Goal: Information Seeking & Learning: Learn about a topic

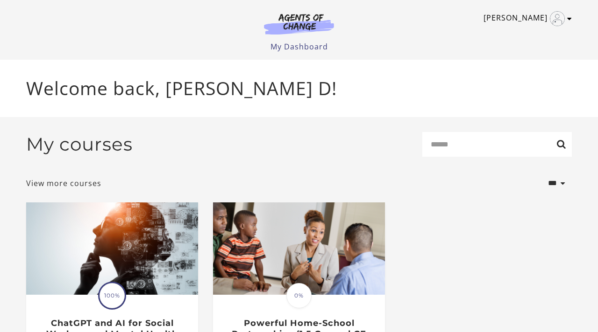
click at [533, 16] on link "[PERSON_NAME]" at bounding box center [525, 18] width 84 height 15
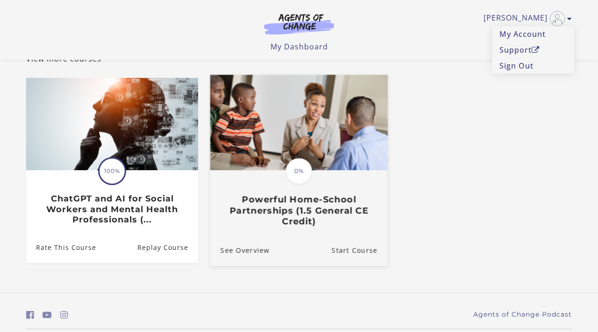
scroll to position [96, 0]
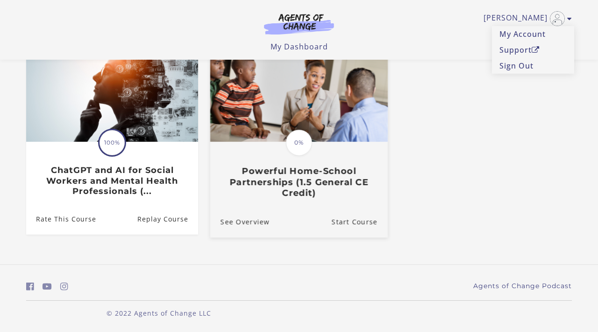
click at [316, 183] on h3 "Powerful Home-School Partnerships (1.5 General CE Credit)" at bounding box center [298, 182] width 157 height 33
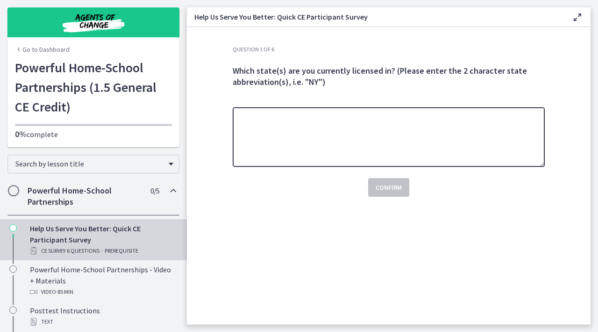
click at [307, 149] on textarea at bounding box center [388, 137] width 312 height 60
type textarea "**"
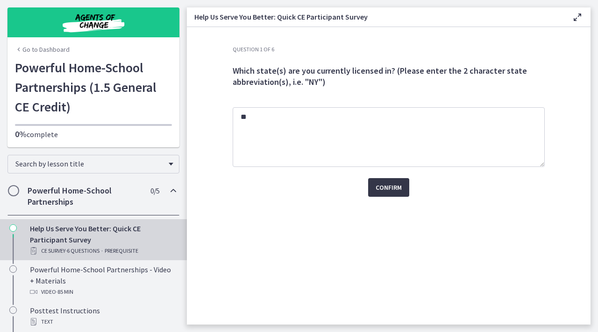
click at [408, 191] on button "Confirm" at bounding box center [388, 187] width 41 height 19
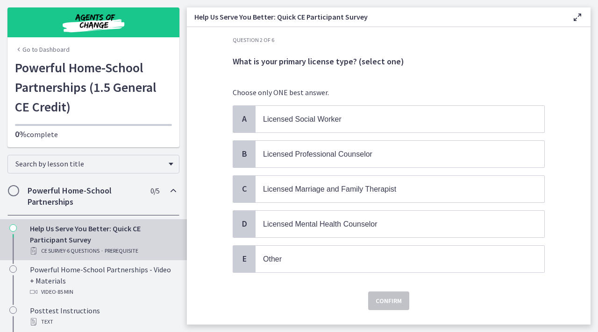
scroll to position [11, 0]
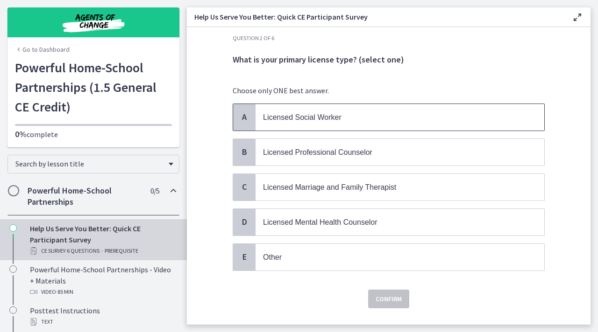
click at [300, 126] on span "Licensed Social Worker" at bounding box center [399, 117] width 288 height 27
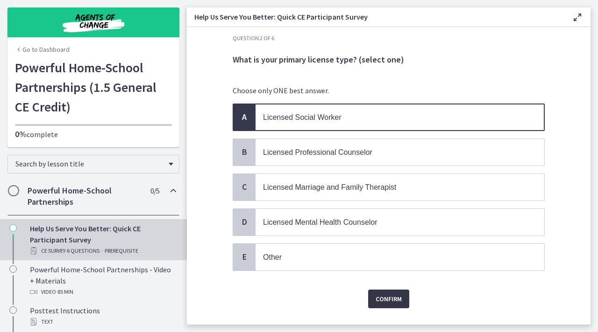
click at [380, 303] on button "Confirm" at bounding box center [388, 299] width 41 height 19
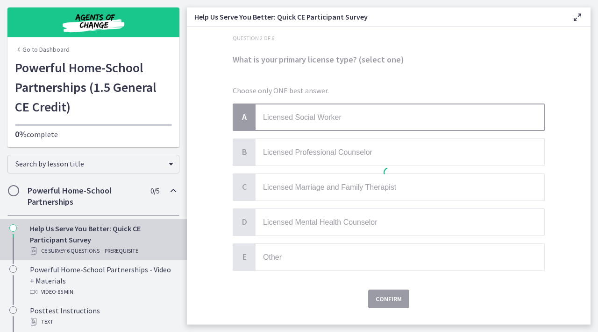
scroll to position [0, 0]
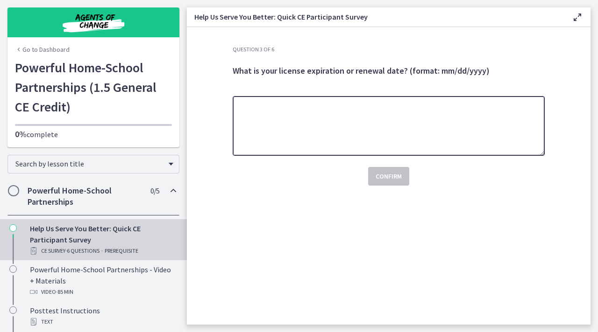
click at [318, 154] on textarea at bounding box center [388, 126] width 312 height 60
type textarea "*"
type textarea "**********"
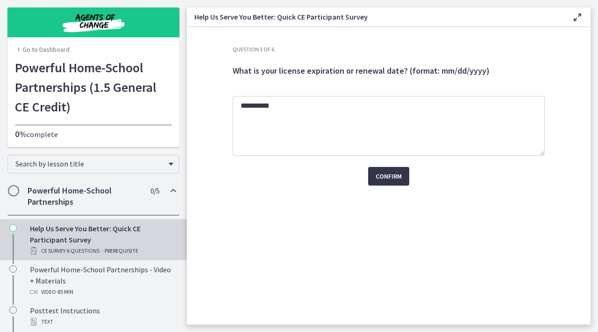
click at [391, 178] on span "Confirm" at bounding box center [388, 176] width 26 height 11
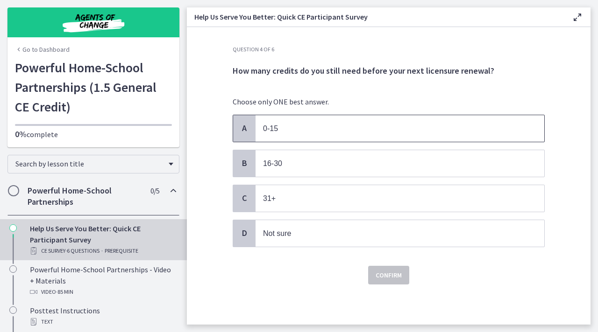
click at [276, 134] on span "0-15" at bounding box center [399, 128] width 288 height 27
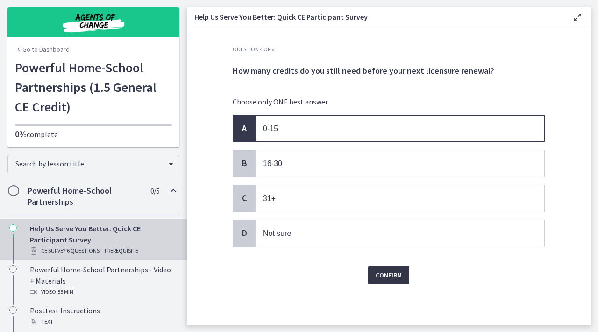
click at [390, 273] on span "Confirm" at bounding box center [388, 275] width 26 height 11
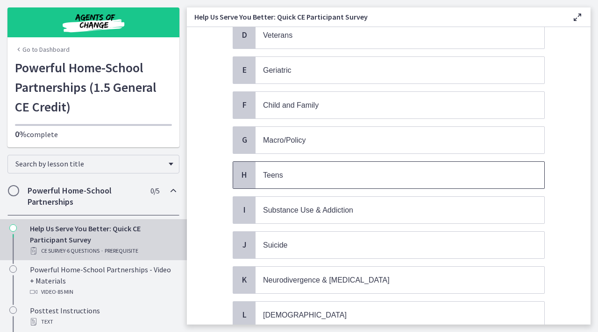
scroll to position [211, 0]
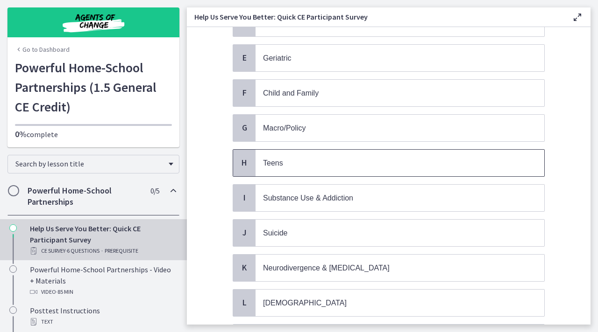
click at [280, 167] on span "Teens" at bounding box center [399, 163] width 288 height 27
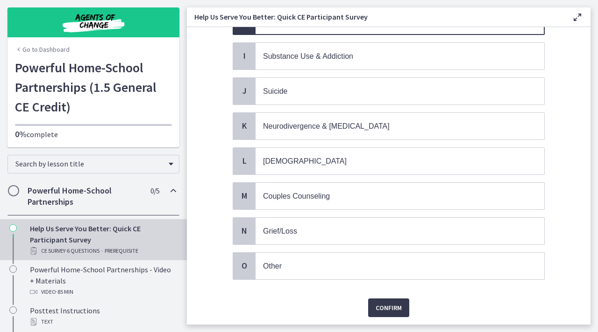
scroll to position [362, 0]
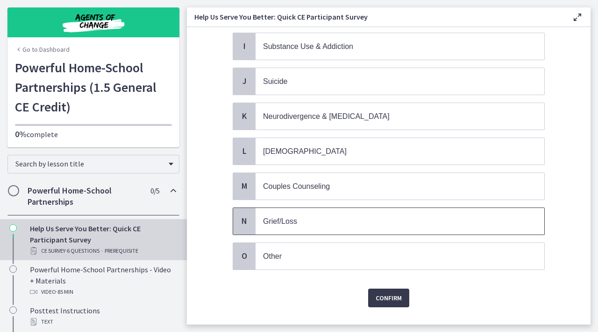
click at [294, 222] on span "Grief/Loss" at bounding box center [399, 221] width 288 height 27
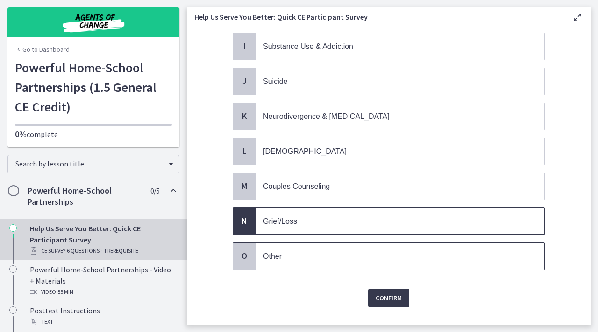
click at [299, 253] on p "Other" at bounding box center [390, 257] width 255 height 12
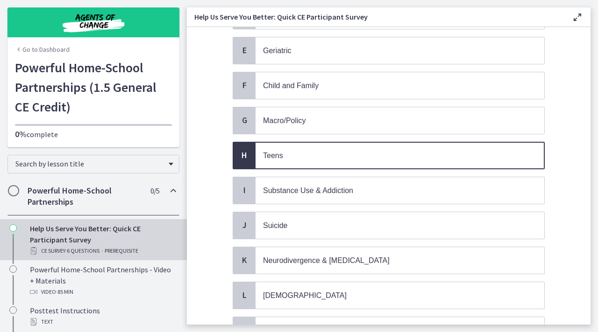
scroll to position [375, 0]
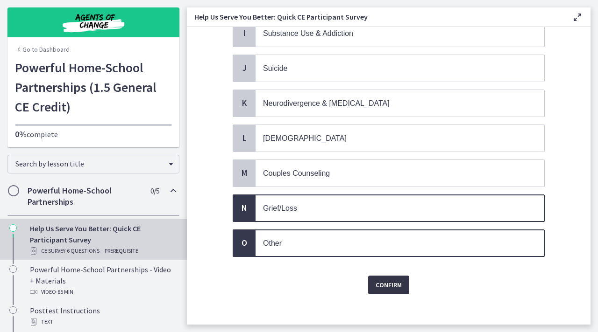
click at [378, 280] on span "Confirm" at bounding box center [388, 285] width 26 height 11
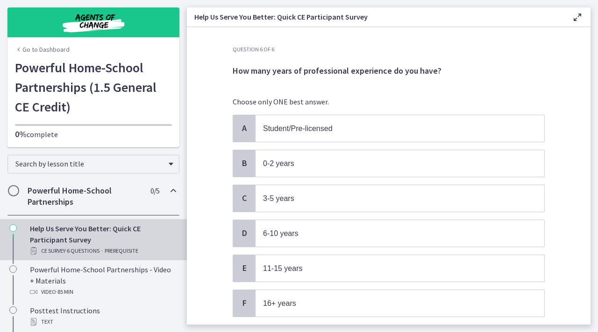
scroll to position [12, 0]
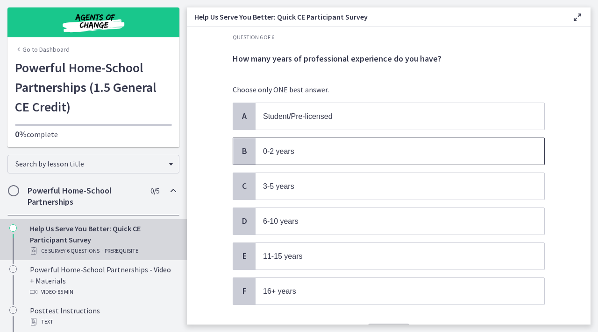
click at [275, 150] on span "0-2 years" at bounding box center [278, 152] width 31 height 8
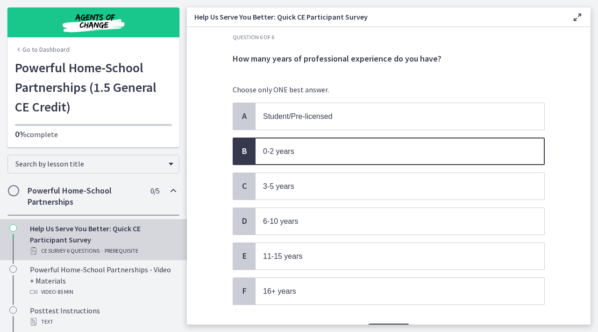
scroll to position [64, 0]
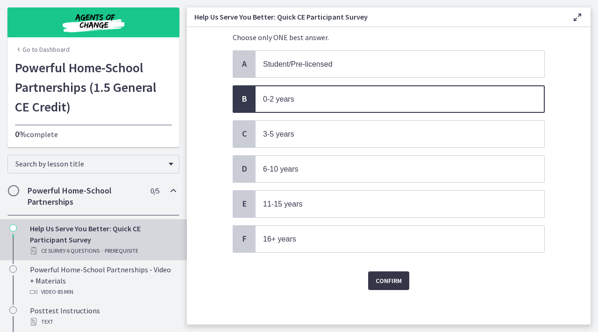
click at [382, 278] on span "Confirm" at bounding box center [388, 280] width 26 height 11
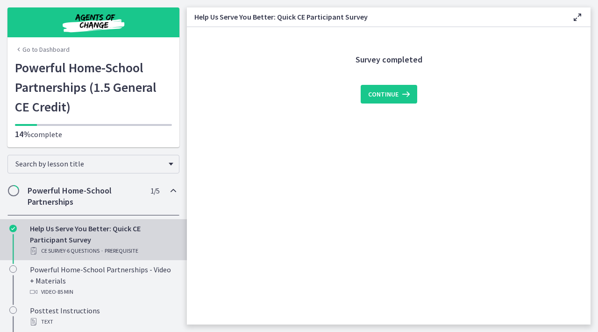
scroll to position [0, 0]
click at [384, 91] on span "Continue" at bounding box center [383, 94] width 30 height 11
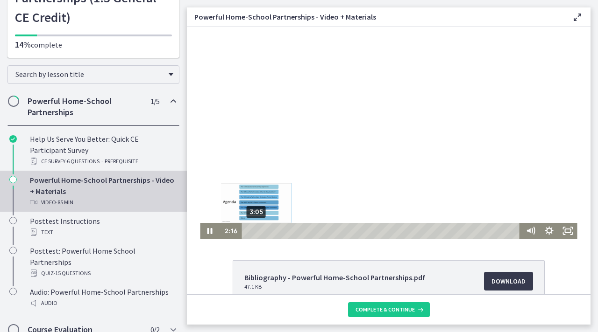
click at [256, 232] on div "3:05" at bounding box center [381, 231] width 271 height 16
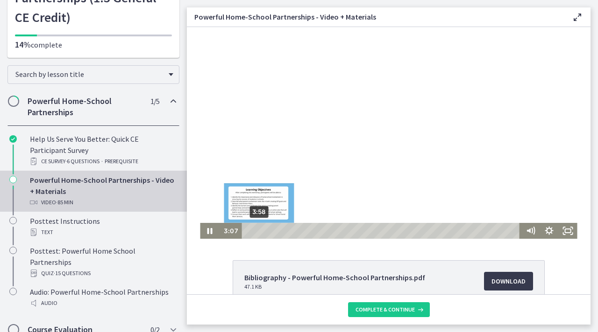
click at [259, 232] on div "3:58" at bounding box center [381, 231] width 271 height 16
click at [263, 232] on div "5:17" at bounding box center [381, 231] width 271 height 16
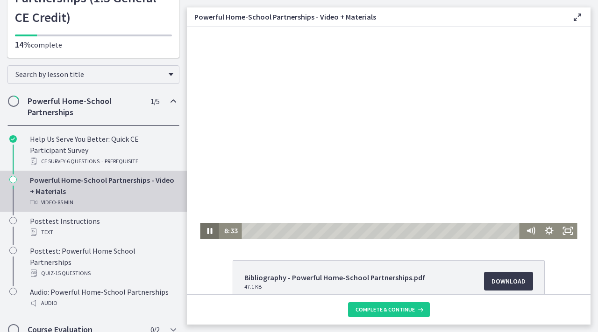
click at [211, 232] on icon "Pause" at bounding box center [209, 231] width 5 height 6
click at [211, 234] on icon "Play Video" at bounding box center [210, 231] width 19 height 16
click at [211, 233] on icon "Pause" at bounding box center [209, 231] width 5 height 6
click at [213, 235] on icon "Play Video" at bounding box center [210, 231] width 19 height 16
click at [207, 234] on icon "Pause" at bounding box center [209, 231] width 19 height 16
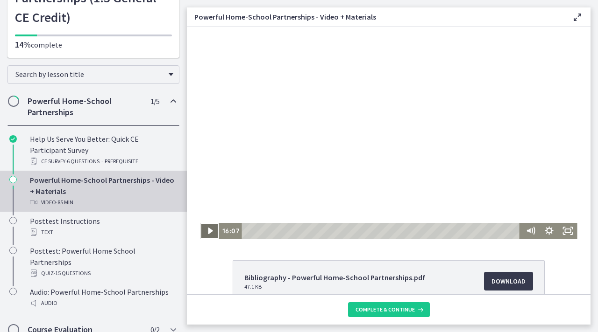
click at [203, 233] on icon "Play Video" at bounding box center [210, 231] width 19 height 16
click at [208, 232] on icon "Pause" at bounding box center [209, 231] width 5 height 6
